Goal: Task Accomplishment & Management: Use online tool/utility

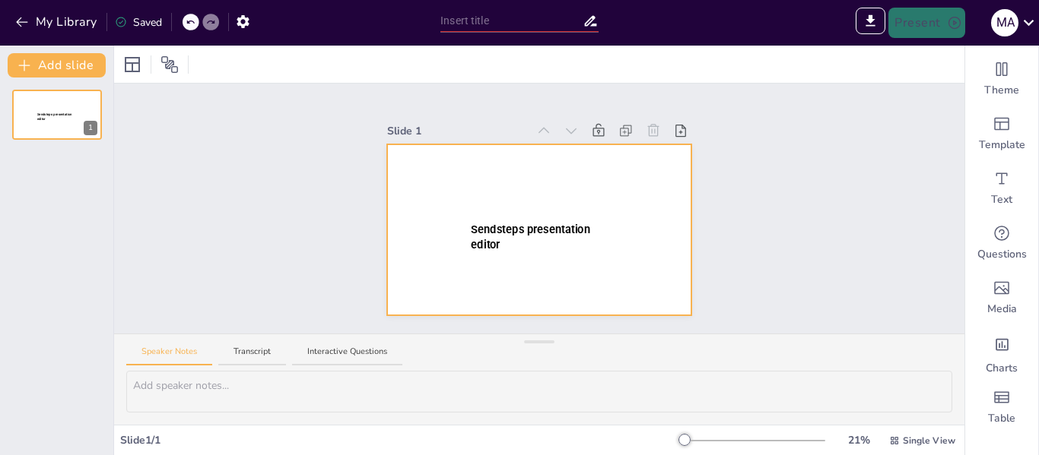
type input "New Sendsteps"
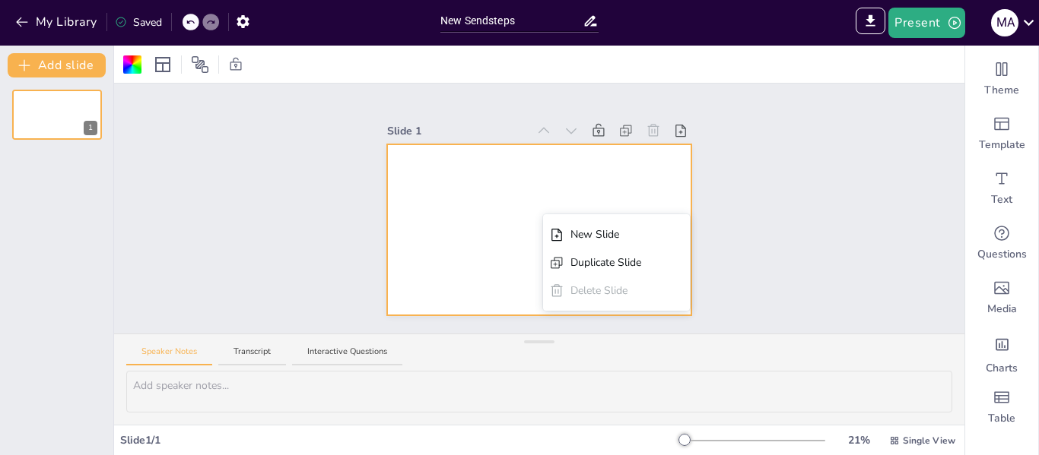
click at [536, 185] on div at bounding box center [539, 229] width 304 height 171
click at [456, 179] on div at bounding box center [539, 229] width 304 height 171
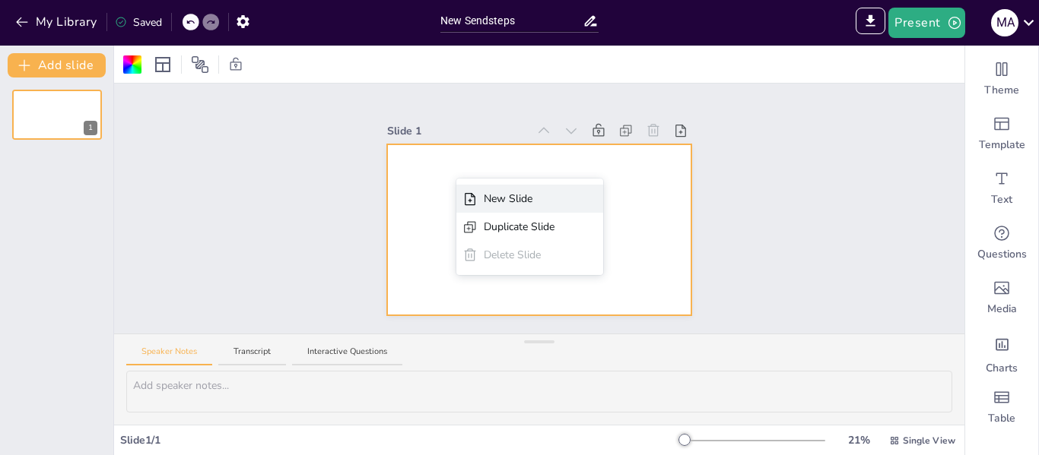
click at [487, 205] on div "New Slide" at bounding box center [519, 199] width 71 height 16
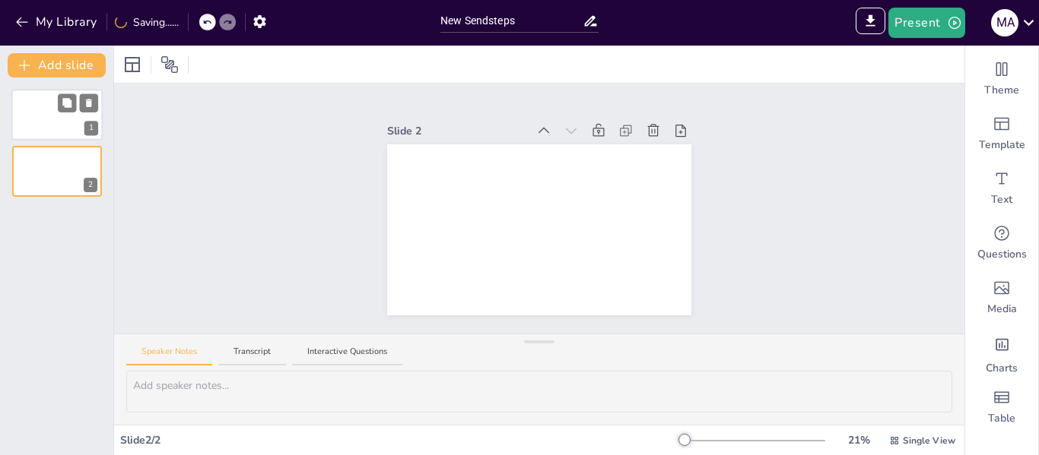
click at [35, 116] on div at bounding box center [56, 115] width 91 height 52
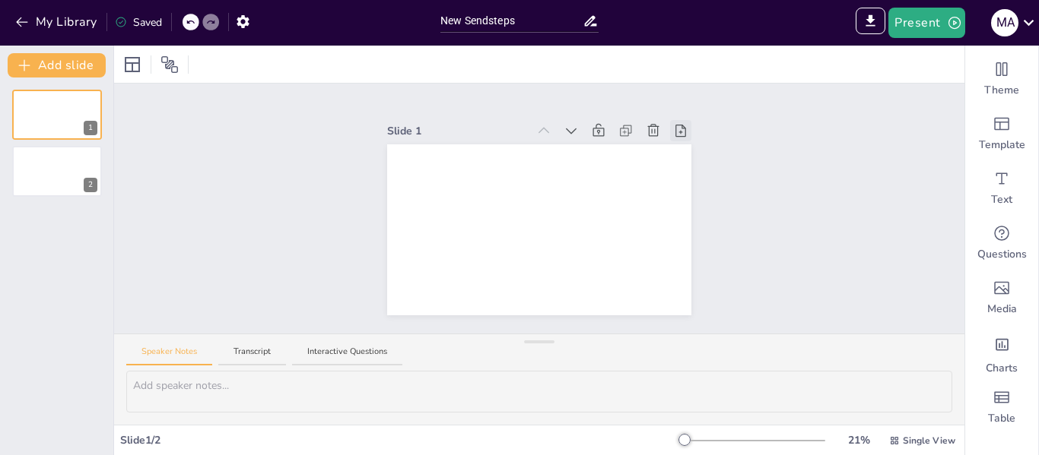
click at [675, 125] on icon at bounding box center [680, 131] width 11 height 12
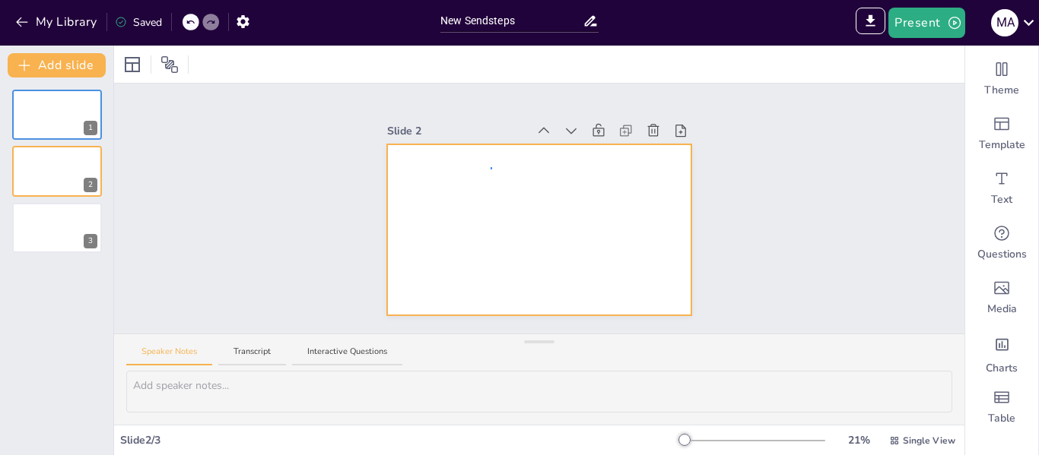
click at [491, 170] on div at bounding box center [539, 229] width 304 height 171
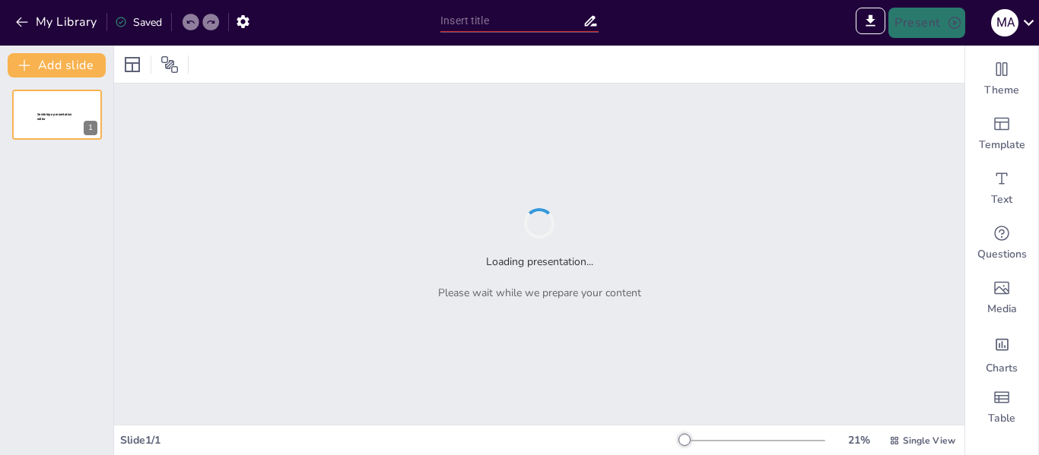
type input "El Guernica: Una Reflexión sobre [PERSON_NAME] y la [PERSON_NAME]"
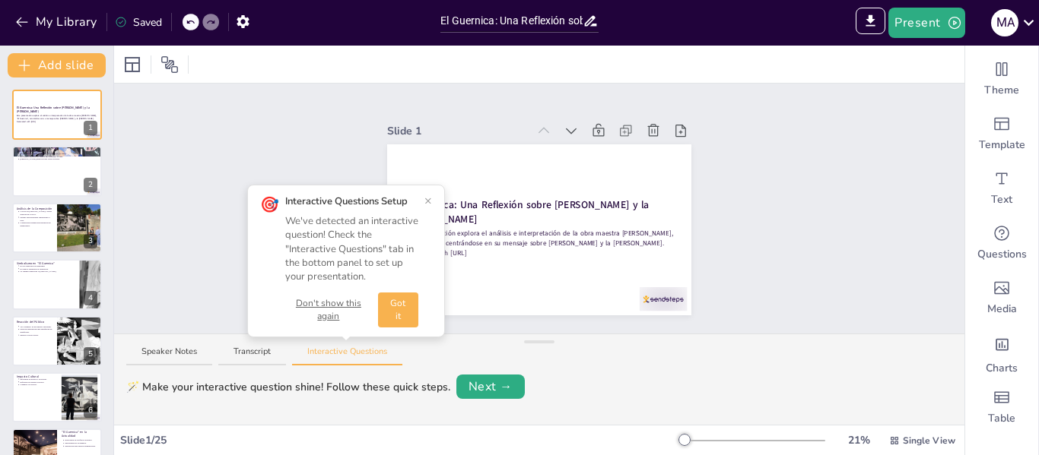
click at [425, 200] on button "×" at bounding box center [428, 201] width 8 height 12
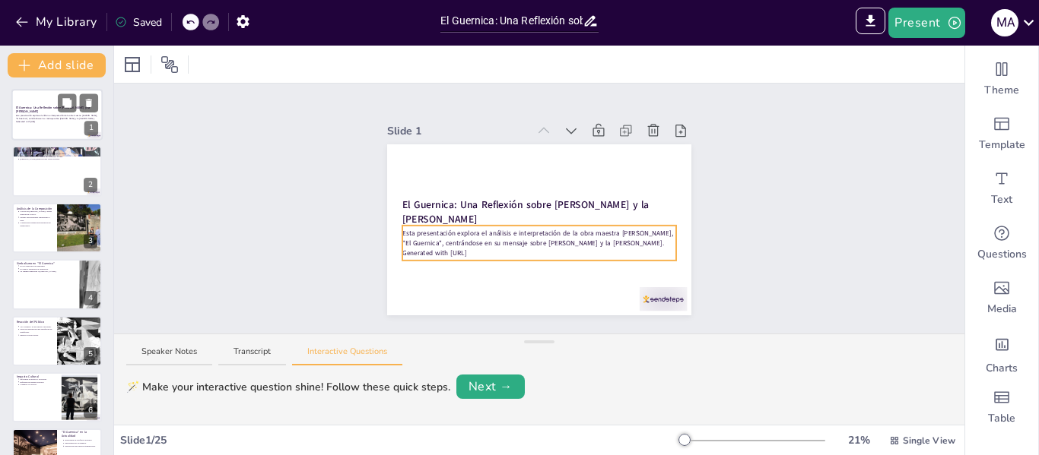
click at [66, 118] on p "Esta presentación explora el análisis e interpretación de la obra maestra [PERS…" at bounding box center [57, 118] width 82 height 6
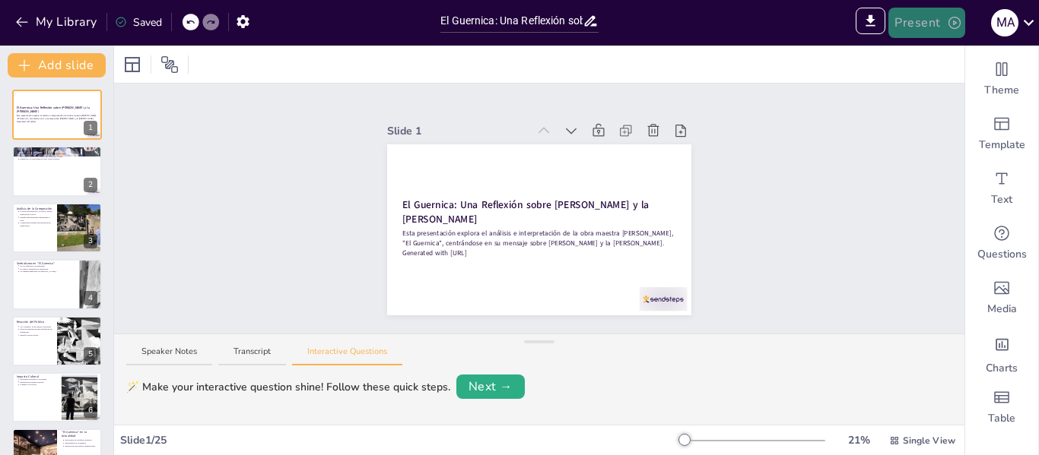
click at [924, 20] on button "Present" at bounding box center [926, 23] width 76 height 30
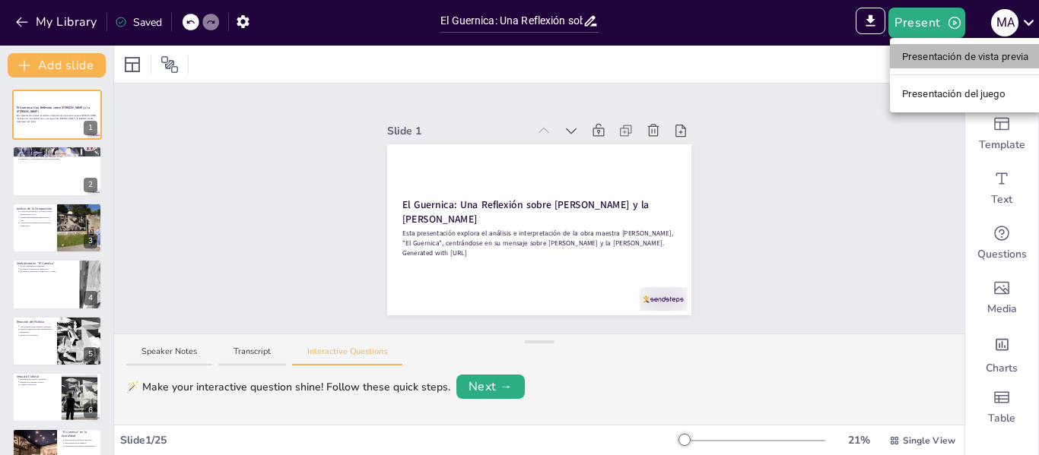
click at [924, 56] on font "Presentación de vista previa" at bounding box center [965, 56] width 127 height 11
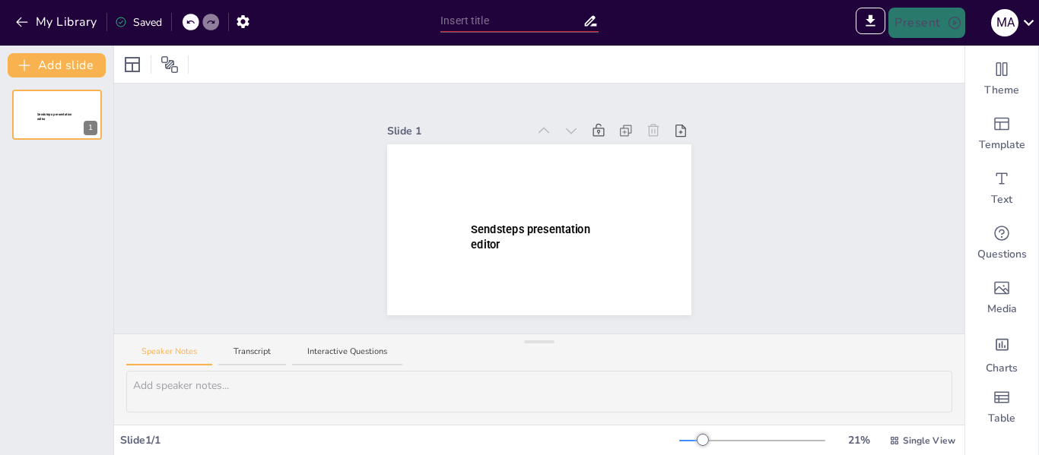
type input "Sendsteps presentation"
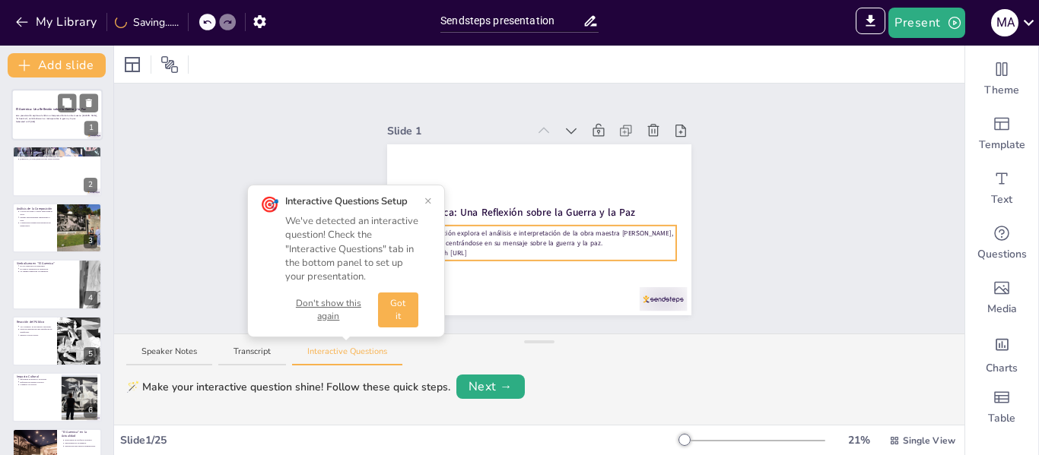
click at [49, 119] on p "Esta presentación explora el análisis e interpretación de la obra maestra [PERS…" at bounding box center [57, 118] width 82 height 6
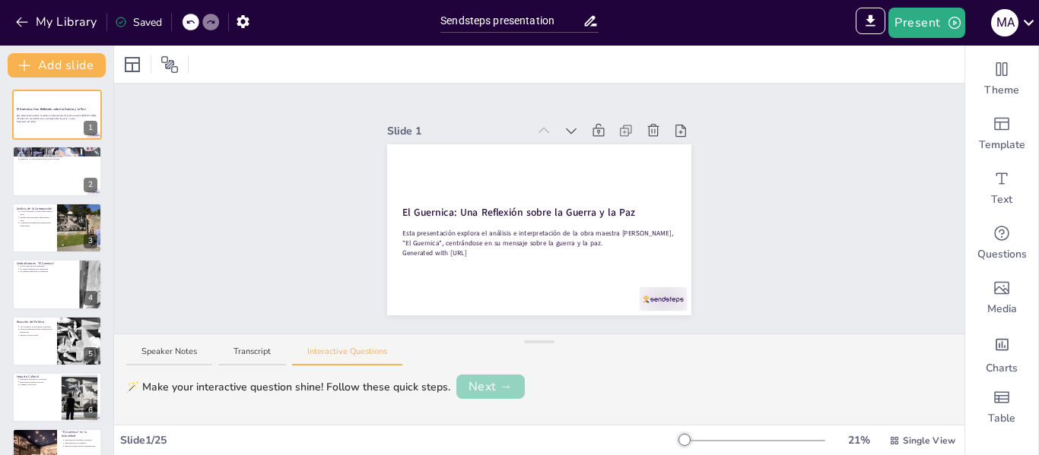
click at [487, 384] on button "Next →" at bounding box center [490, 387] width 68 height 24
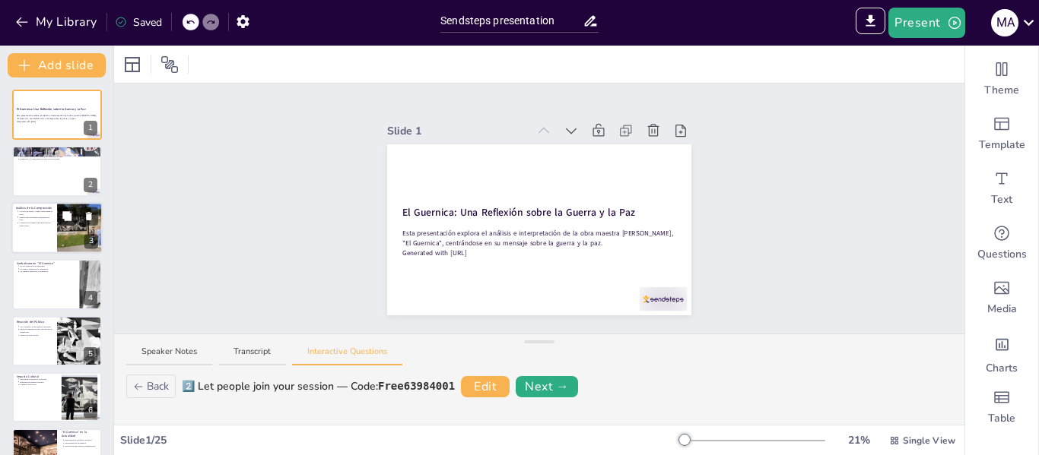
click at [71, 223] on button at bounding box center [67, 216] width 18 height 18
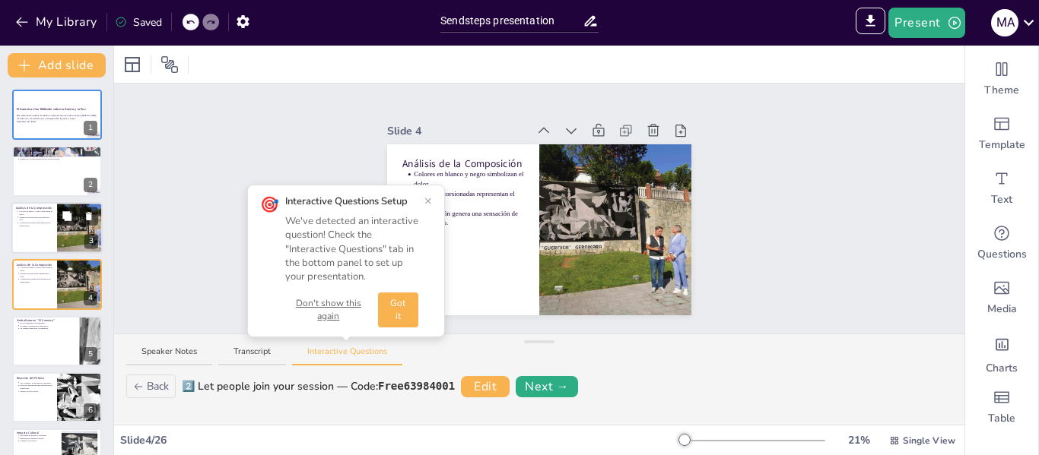
scroll to position [18, 0]
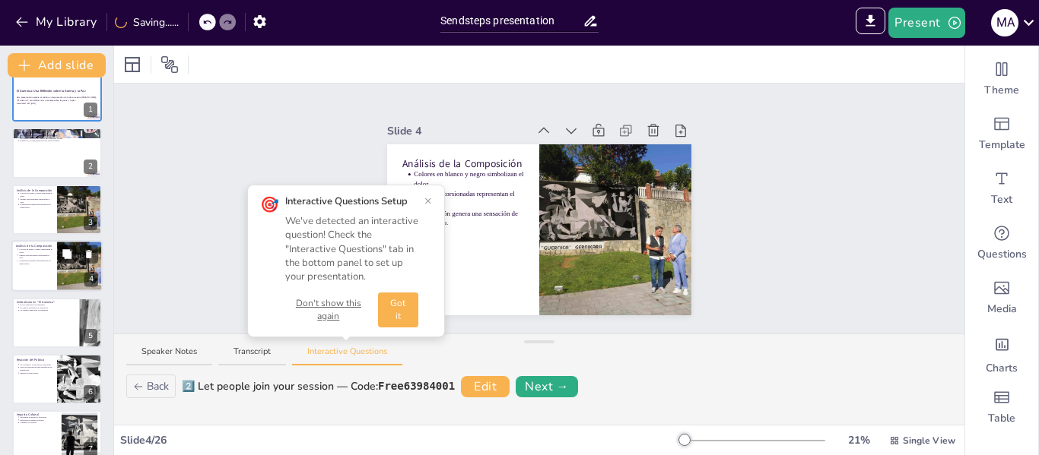
click at [69, 257] on icon at bounding box center [66, 253] width 9 height 9
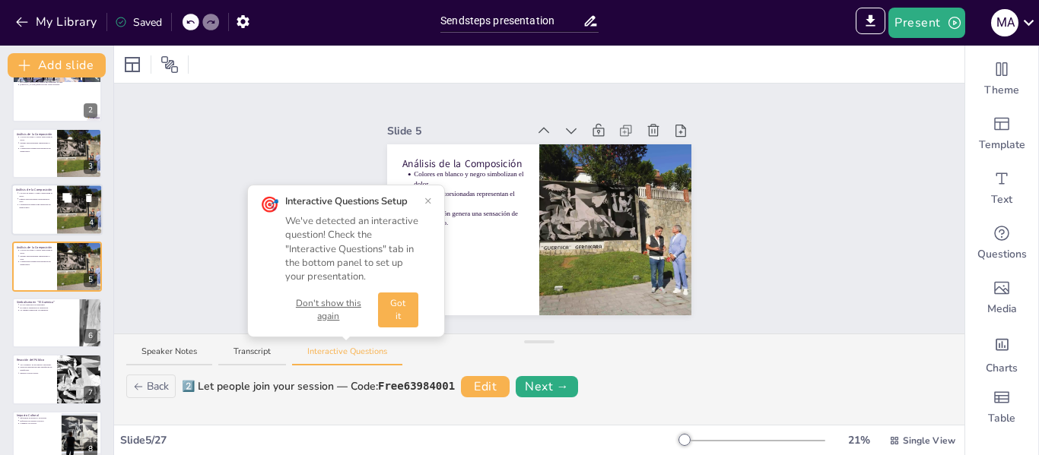
click at [71, 212] on div at bounding box center [79, 210] width 91 height 52
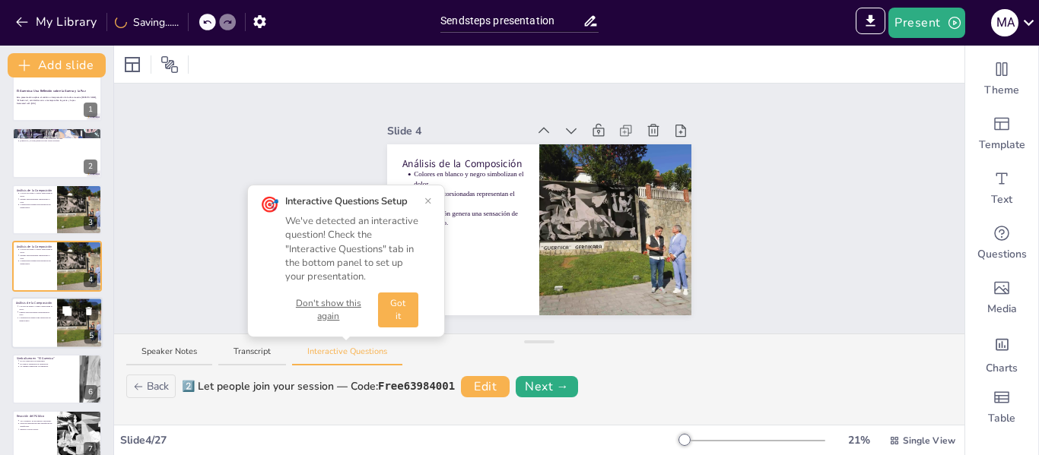
click at [60, 325] on div at bounding box center [79, 323] width 91 height 52
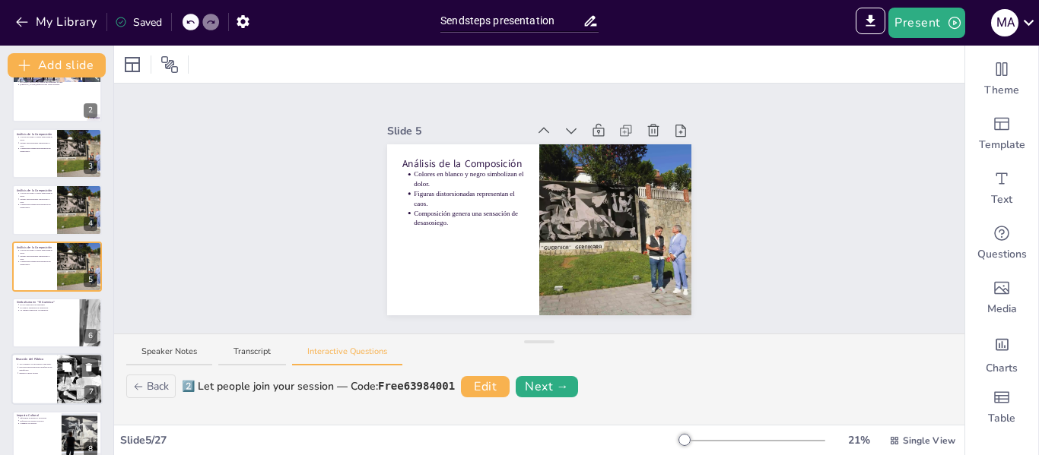
click at [56, 376] on div at bounding box center [56, 380] width 91 height 52
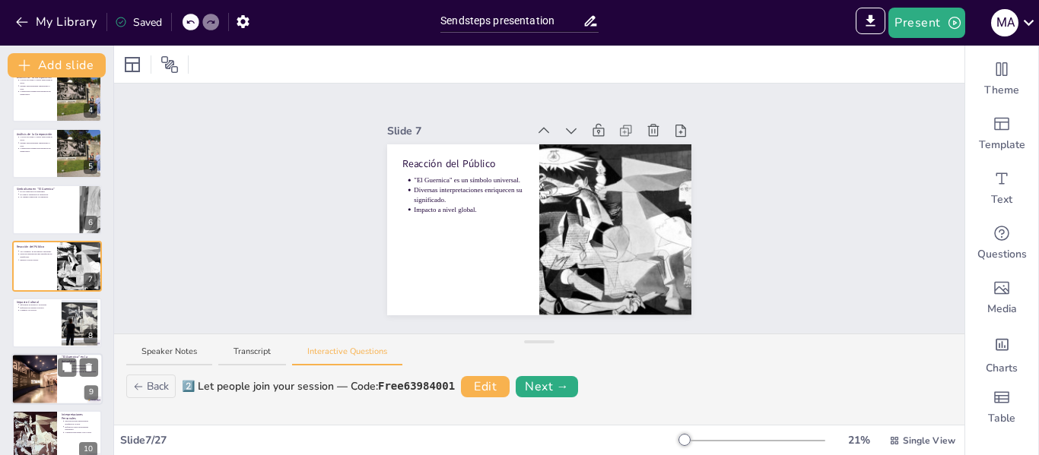
click at [36, 378] on div at bounding box center [34, 380] width 78 height 52
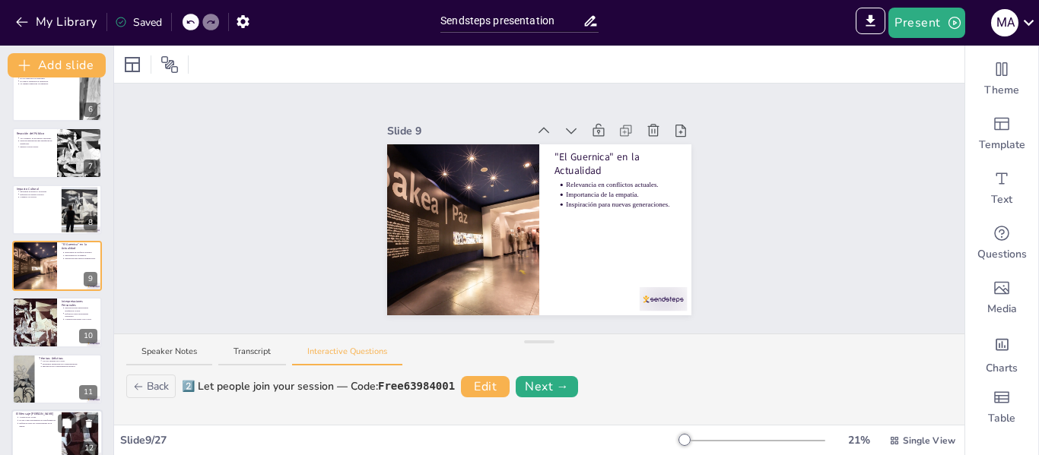
click at [32, 436] on div at bounding box center [56, 436] width 91 height 52
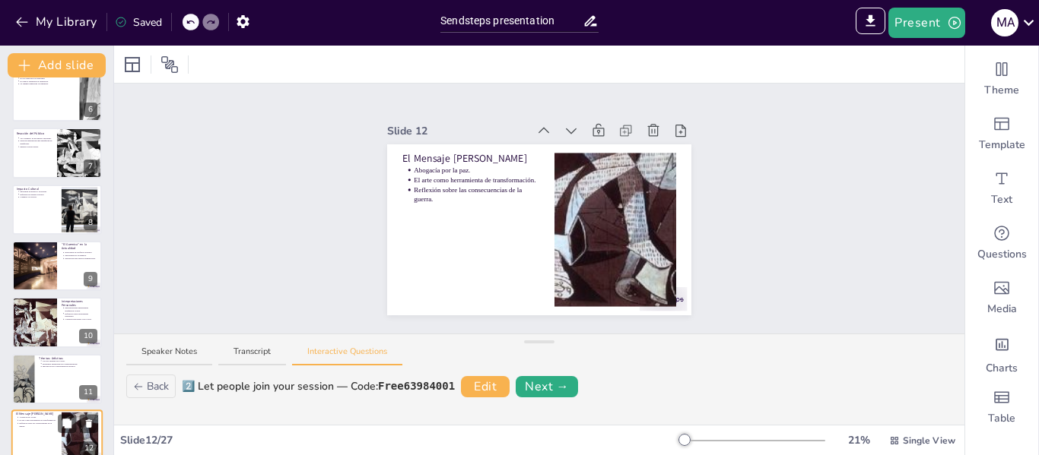
scroll to position [471, 0]
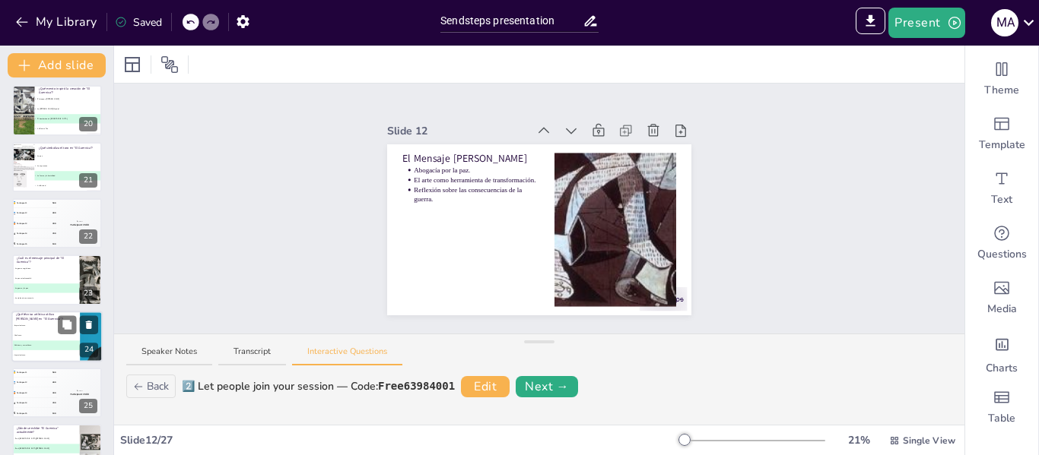
click at [49, 348] on li "C Cubismo y surrealismo" at bounding box center [45, 346] width 68 height 10
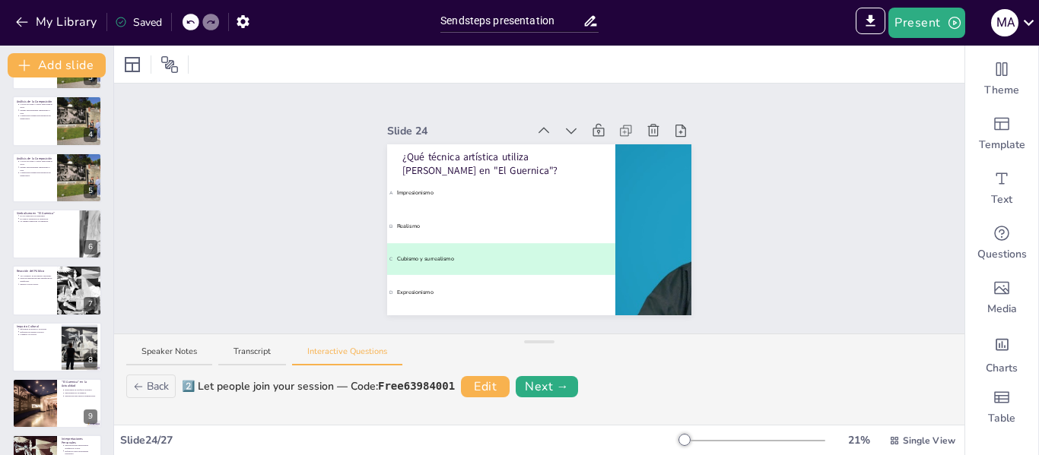
scroll to position [0, 0]
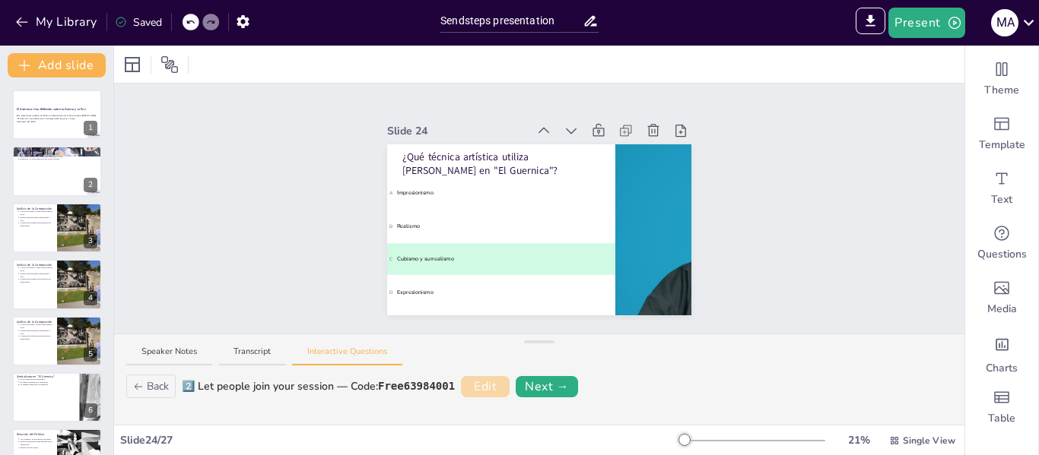
click at [485, 390] on button "Edit" at bounding box center [485, 386] width 49 height 21
click at [536, 125] on icon at bounding box center [543, 130] width 15 height 15
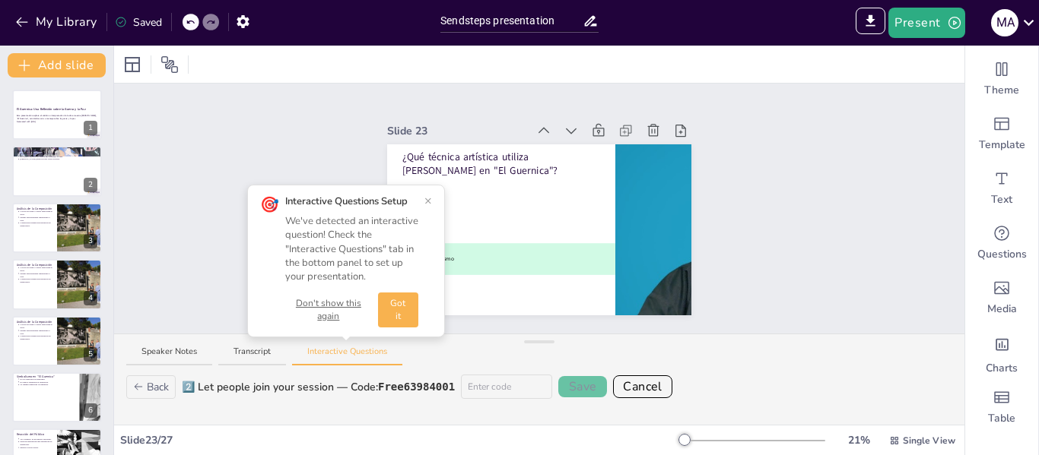
click at [536, 125] on icon at bounding box center [543, 130] width 15 height 15
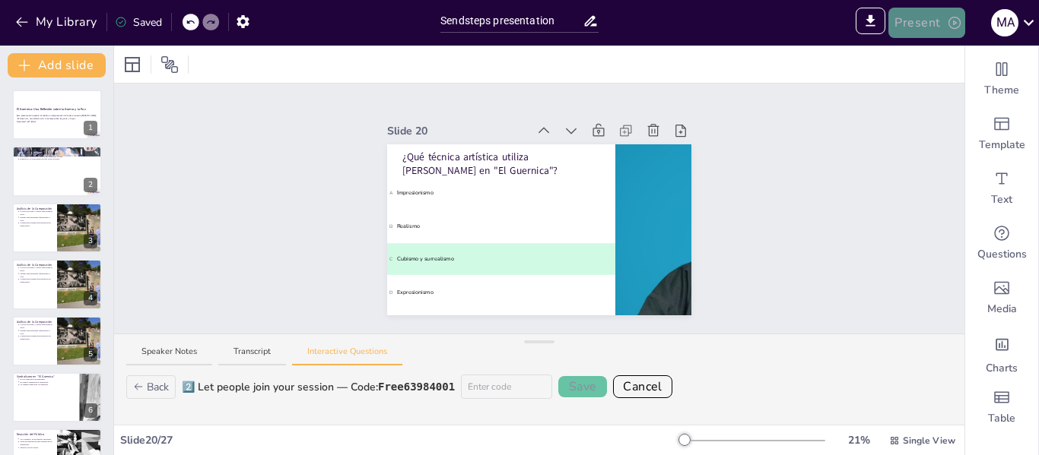
click at [909, 25] on button "Present" at bounding box center [926, 23] width 76 height 30
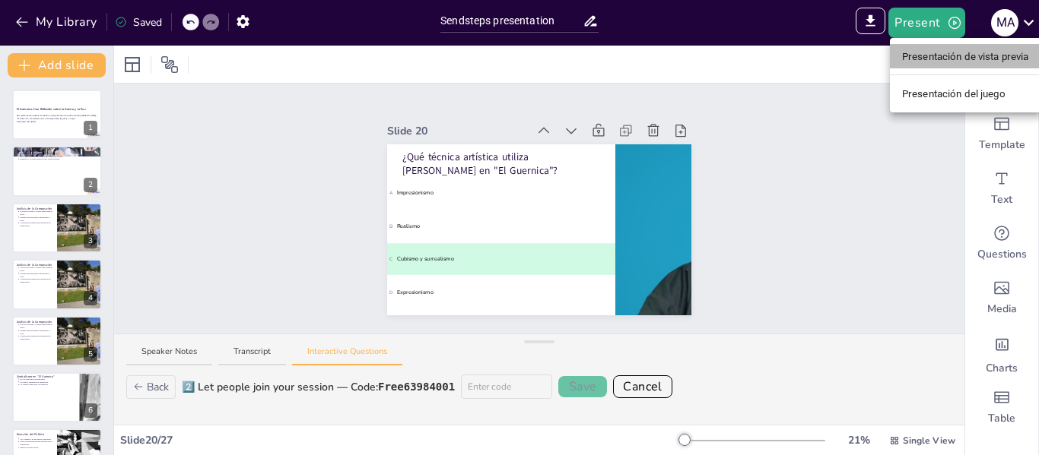
click at [925, 68] on li "Presentación de vista previa" at bounding box center [965, 56] width 151 height 24
